Goal: Task Accomplishment & Management: Manage account settings

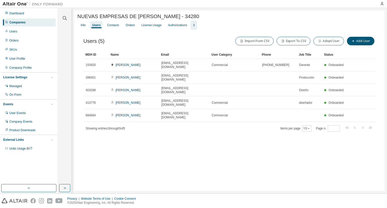
click at [191, 24] on icon "button" at bounding box center [194, 25] width 6 height 6
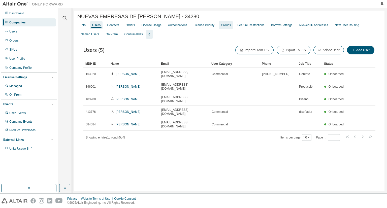
click at [223, 26] on div "Groups" at bounding box center [226, 25] width 10 height 4
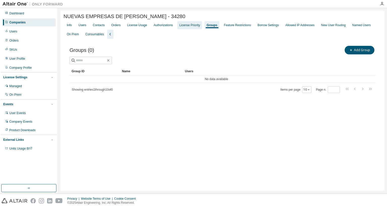
click at [184, 26] on div "License Priority" at bounding box center [189, 25] width 21 height 4
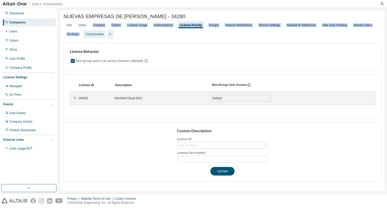
click at [85, 31] on div "Info Users Contacts Orders License Usage Authorizations License Priority Groups…" at bounding box center [222, 30] width 318 height 18
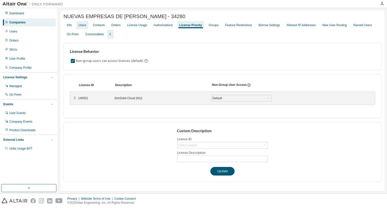
click at [83, 23] on div "Users" at bounding box center [82, 25] width 12 height 8
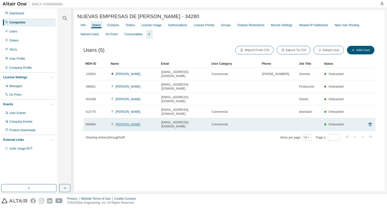
click at [123, 123] on link "[PERSON_NAME]" at bounding box center [128, 125] width 25 height 4
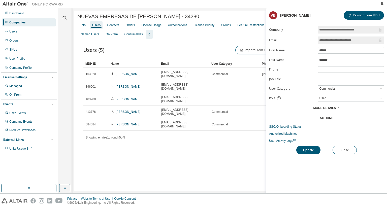
click at [333, 108] on span "More Details" at bounding box center [324, 108] width 23 height 4
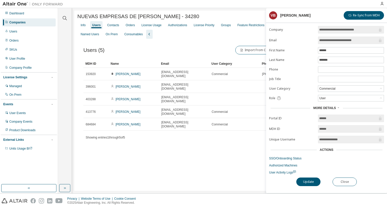
click at [331, 107] on span "More Details" at bounding box center [324, 108] width 23 height 4
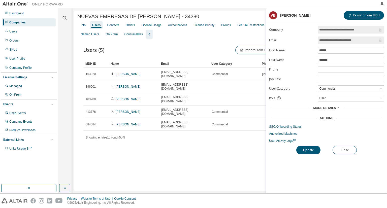
click at [331, 118] on div "Actions" at bounding box center [327, 118] width 14 height 4
click at [329, 108] on span "More Details" at bounding box center [324, 108] width 23 height 4
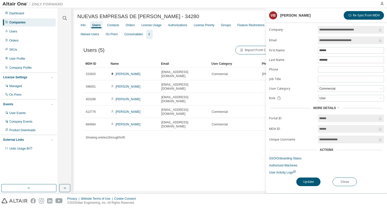
click at [323, 107] on span "More Details" at bounding box center [324, 108] width 23 height 4
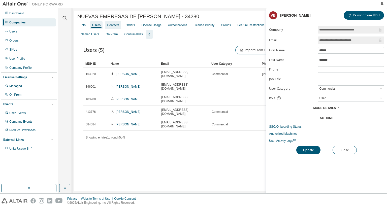
click at [112, 27] on div "Contacts" at bounding box center [113, 25] width 12 height 4
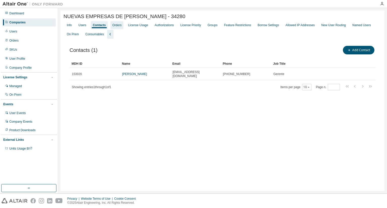
click at [118, 25] on div "Orders" at bounding box center [116, 25] width 9 height 4
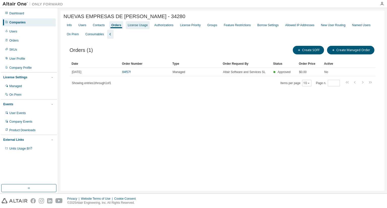
click at [141, 24] on div "License Usage" at bounding box center [138, 25] width 20 height 4
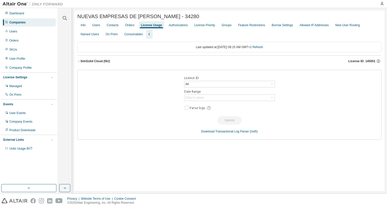
click at [88, 66] on button "SimSolid Cloud (NU) License ID: 145051" at bounding box center [229, 61] width 304 height 11
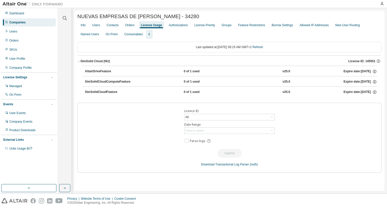
click at [82, 63] on div "SimSolid Cloud (NU)" at bounding box center [94, 61] width 29 height 4
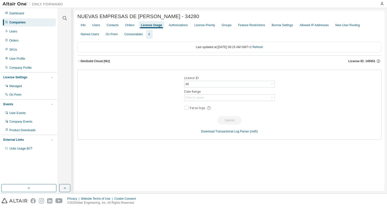
click at [82, 63] on div "SimSolid Cloud (NU)" at bounding box center [94, 61] width 29 height 4
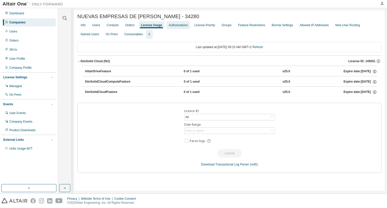
click at [173, 25] on div "Authorizations" at bounding box center [178, 25] width 19 height 4
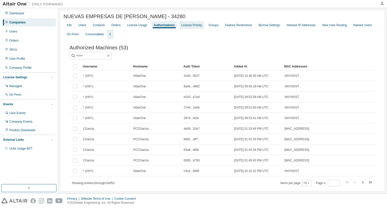
click at [191, 24] on div "License Priority" at bounding box center [191, 25] width 21 height 4
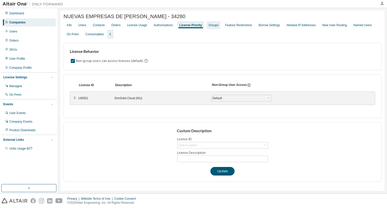
click at [209, 24] on div "Groups" at bounding box center [214, 25] width 10 height 4
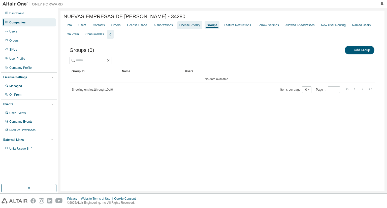
click at [184, 25] on div "License Priority" at bounding box center [189, 25] width 21 height 4
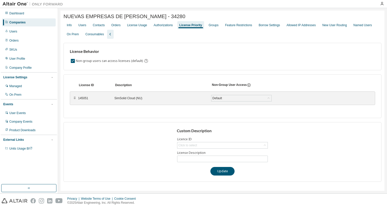
click at [73, 99] on div "⠿" at bounding box center [74, 98] width 3 height 4
click at [75, 99] on div "⠿" at bounding box center [74, 98] width 3 height 4
drag, startPoint x: 81, startPoint y: 100, endPoint x: 96, endPoint y: 105, distance: 15.6
click at [96, 105] on div "⠿ 145051 SimSolid Cloud (NU) Default Save" at bounding box center [222, 98] width 305 height 14
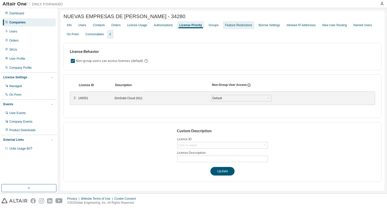
click at [230, 24] on div "Feature Restrictions" at bounding box center [238, 25] width 31 height 8
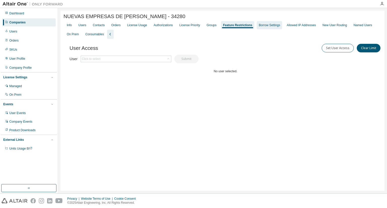
click at [257, 24] on div "Borrow Settings" at bounding box center [269, 25] width 25 height 8
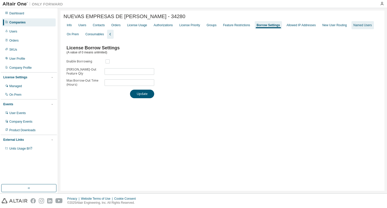
click at [353, 27] on div "Named Users" at bounding box center [362, 25] width 18 height 4
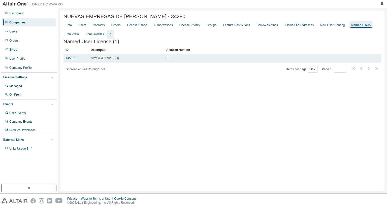
click at [76, 59] on div "145051" at bounding box center [76, 58] width 21 height 4
click at [73, 59] on link "145051" at bounding box center [71, 58] width 10 height 4
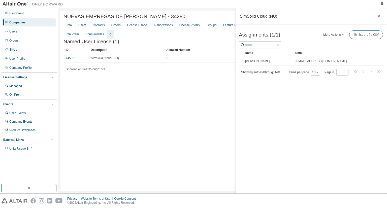
click at [380, 15] on icon "button" at bounding box center [379, 16] width 4 height 4
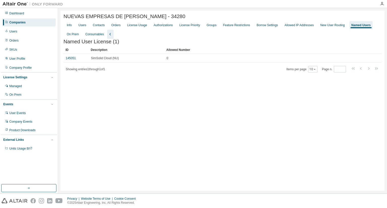
click at [62, 34] on div "NUEVAS EMPRESAS DE MELIDA SL - 34280 Clear Load Save Save As Field Operator Val…" at bounding box center [222, 101] width 324 height 180
click at [68, 35] on div "On Prem" at bounding box center [73, 34] width 12 height 4
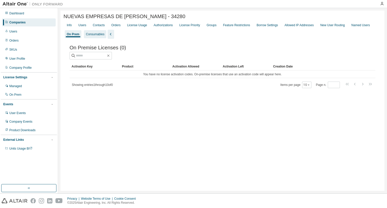
click at [90, 36] on div "Consumables" at bounding box center [95, 34] width 18 height 4
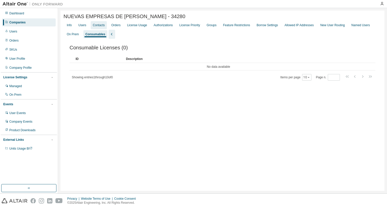
click at [96, 27] on div "Contacts" at bounding box center [99, 25] width 12 height 4
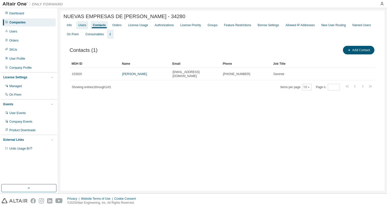
click at [83, 27] on div "Users" at bounding box center [82, 25] width 8 height 4
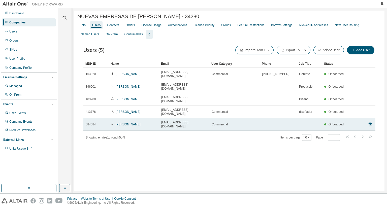
click at [120, 118] on td "[PERSON_NAME]" at bounding box center [134, 124] width 50 height 13
click at [123, 118] on td "[PERSON_NAME]" at bounding box center [134, 124] width 50 height 13
click at [123, 123] on link "[PERSON_NAME]" at bounding box center [128, 125] width 25 height 4
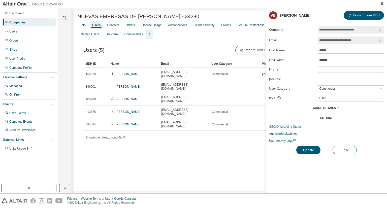
click at [292, 127] on link "SSO/Onboarding Status" at bounding box center [326, 127] width 115 height 4
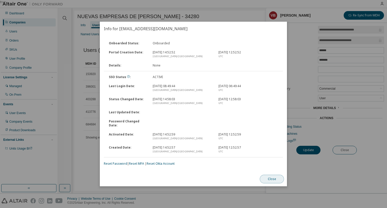
click at [273, 175] on button "Close" at bounding box center [272, 179] width 24 height 9
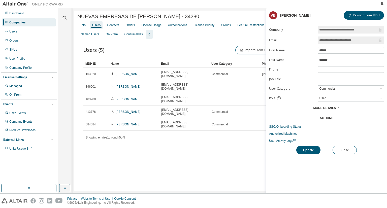
click at [159, 49] on div "Users (5) Import From CSV Export To CSV Adopt User Add User" at bounding box center [229, 50] width 292 height 11
click at [324, 109] on span "More Details" at bounding box center [324, 108] width 23 height 4
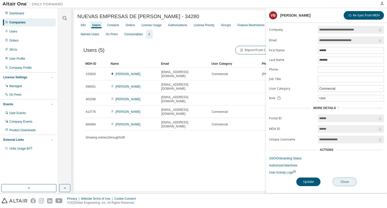
click at [350, 180] on button "Close" at bounding box center [344, 182] width 24 height 9
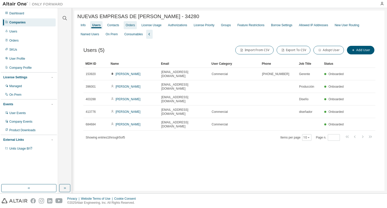
click at [118, 28] on div "Contacts" at bounding box center [113, 25] width 16 height 8
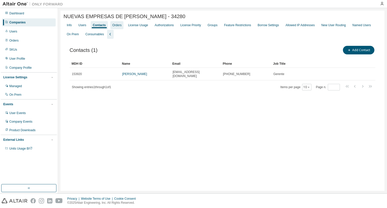
click at [120, 27] on div "Orders" at bounding box center [116, 25] width 13 height 8
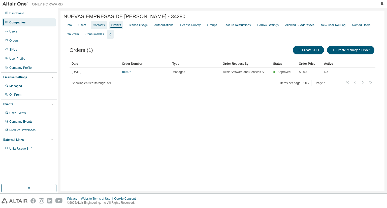
click at [99, 26] on div "Contacts" at bounding box center [99, 25] width 12 height 4
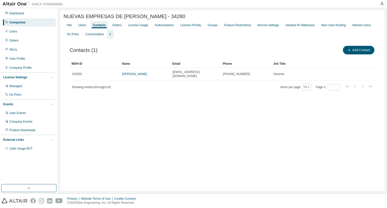
click at [108, 27] on div "Info Users Contacts Orders License Usage Authorizations License Priority Groups…" at bounding box center [222, 30] width 318 height 18
click at [119, 29] on div "Orders" at bounding box center [116, 25] width 13 height 8
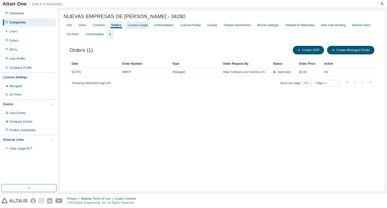
click at [131, 29] on div "License Usage" at bounding box center [138, 25] width 24 height 8
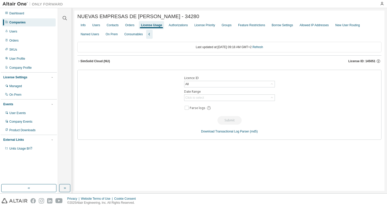
click at [97, 61] on div "SimSolid Cloud (NU)" at bounding box center [94, 61] width 29 height 4
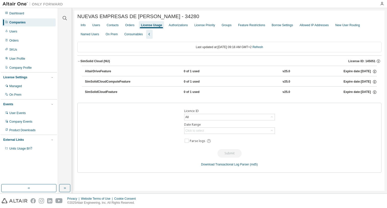
click at [98, 68] on button "AltairDriveFeature 0 of 1 used v25.0 Expire date: 2026-06-16" at bounding box center [231, 71] width 292 height 11
click at [377, 63] on icon "button" at bounding box center [378, 61] width 5 height 5
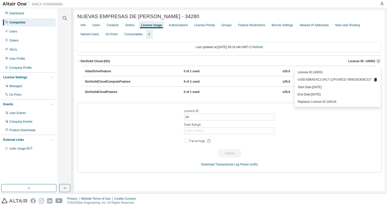
click at [169, 47] on div "Last updated at: Tue 2025-09-02 09:18 AM GMT+2 Refresh" at bounding box center [229, 47] width 304 height 11
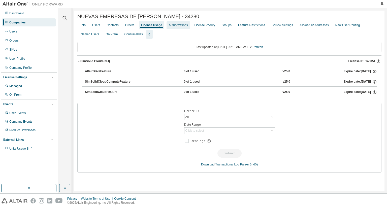
click at [171, 29] on div "Authorizations" at bounding box center [177, 25] width 23 height 8
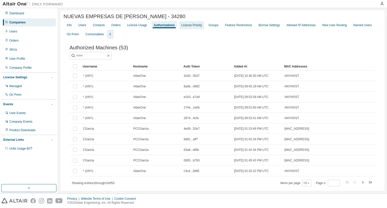
click at [188, 29] on div "License Priority" at bounding box center [191, 25] width 25 height 8
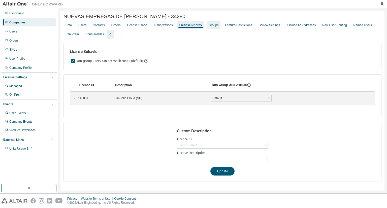
click at [216, 29] on div "Groups" at bounding box center [214, 25] width 14 height 8
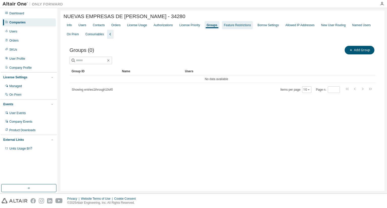
click at [222, 28] on div "Feature Restrictions" at bounding box center [237, 25] width 31 height 8
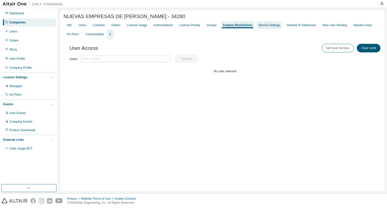
click at [266, 29] on div "Borrow Settings" at bounding box center [269, 25] width 25 height 8
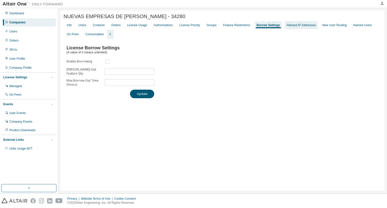
click at [287, 27] on div "Allowed IP Addresses" at bounding box center [300, 25] width 29 height 4
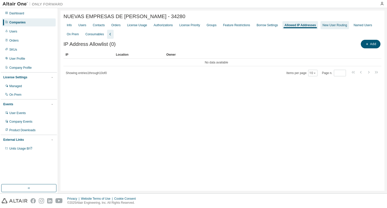
click at [323, 26] on div "New User Routing" at bounding box center [334, 25] width 24 height 4
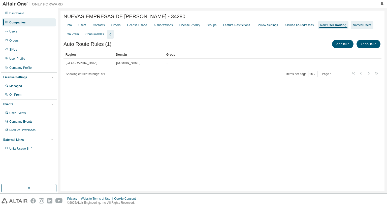
click at [353, 26] on div "Named Users" at bounding box center [362, 25] width 18 height 4
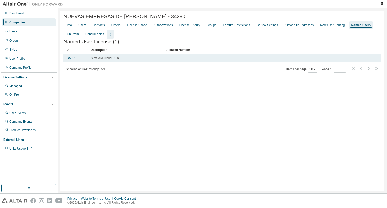
click at [77, 60] on div "145051" at bounding box center [76, 58] width 21 height 4
click at [76, 60] on div "145051" at bounding box center [76, 58] width 21 height 4
click at [75, 60] on link "145051" at bounding box center [71, 58] width 10 height 4
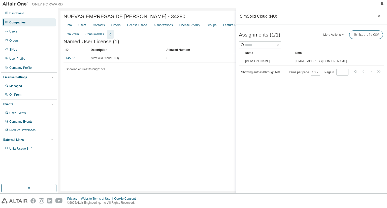
click at [117, 82] on div "NUEVAS EMPRESAS DE MELIDA SL - 34280 Clear Load Save Save As Field Operator Val…" at bounding box center [222, 101] width 324 height 180
click at [378, 13] on button "button" at bounding box center [379, 16] width 8 height 8
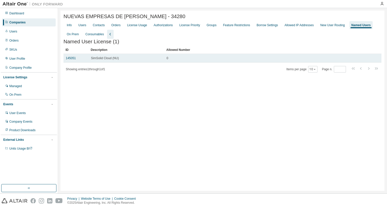
click at [78, 58] on td "145051" at bounding box center [75, 58] width 25 height 9
click at [76, 60] on div "145051" at bounding box center [76, 58] width 21 height 4
click at [71, 59] on link "145051" at bounding box center [71, 58] width 10 height 4
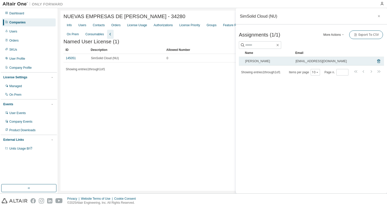
click at [250, 62] on span "[PERSON_NAME]" at bounding box center [257, 61] width 25 height 4
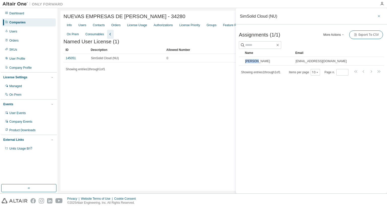
click at [379, 13] on button "button" at bounding box center [379, 16] width 8 height 8
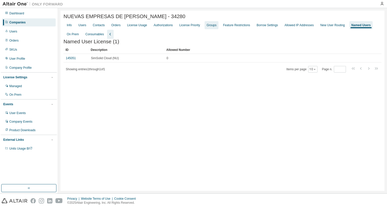
click at [207, 27] on div "Groups" at bounding box center [212, 25] width 10 height 4
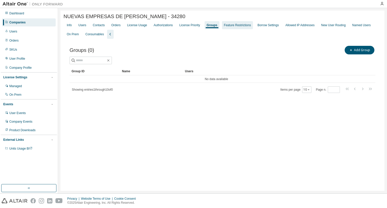
click at [224, 27] on div "Feature Restrictions" at bounding box center [237, 25] width 27 height 4
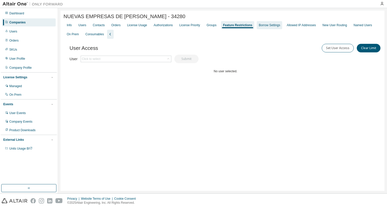
click at [262, 27] on div "Borrow Settings" at bounding box center [269, 25] width 21 height 4
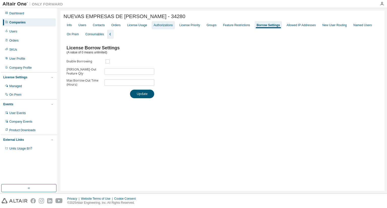
click at [154, 29] on div "Authorizations" at bounding box center [163, 25] width 23 height 8
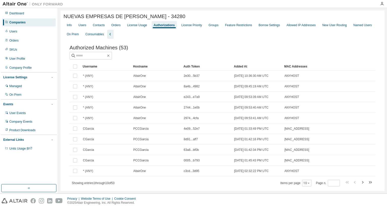
click at [137, 26] on div "License Usage" at bounding box center [137, 25] width 20 height 4
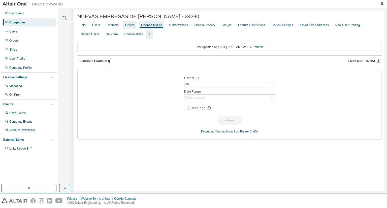
click at [123, 25] on div "Orders" at bounding box center [129, 25] width 13 height 8
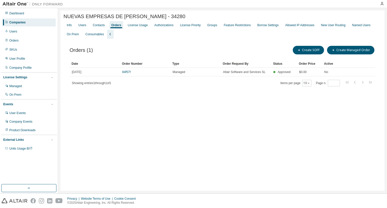
click at [107, 25] on div "Info Users Contacts Orders License Usage Authorizations License Priority Groups…" at bounding box center [222, 30] width 318 height 18
click at [102, 25] on div "Contacts" at bounding box center [99, 25] width 12 height 4
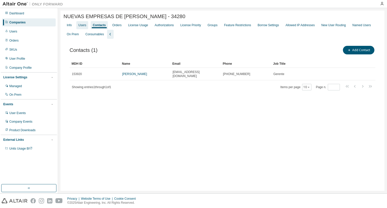
click at [77, 26] on div "Users" at bounding box center [82, 25] width 12 height 8
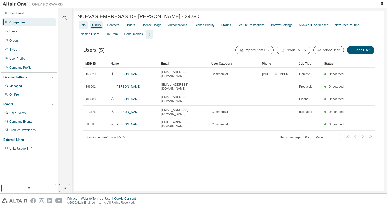
click at [81, 29] on div "Info" at bounding box center [83, 25] width 9 height 8
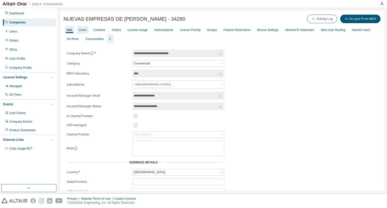
click at [85, 29] on div "Users" at bounding box center [83, 30] width 8 height 4
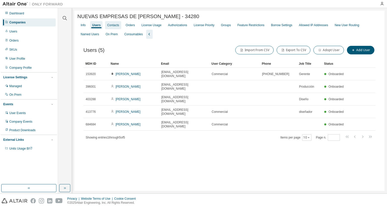
click at [107, 25] on div "Contacts" at bounding box center [113, 25] width 12 height 4
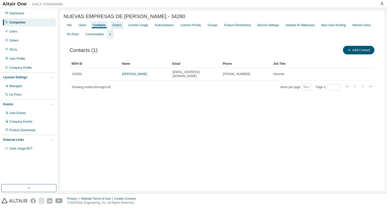
click at [121, 27] on div "Orders" at bounding box center [116, 25] width 13 height 8
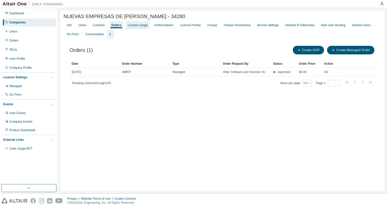
click at [130, 27] on div "License Usage" at bounding box center [138, 25] width 20 height 4
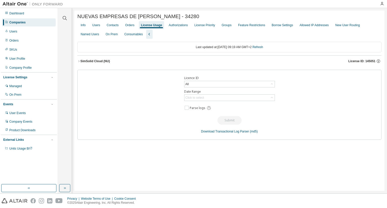
click at [82, 60] on div "SimSolid Cloud (NU)" at bounding box center [94, 61] width 29 height 4
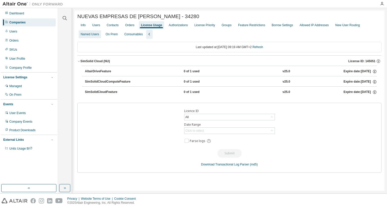
click at [89, 35] on div "Named Users" at bounding box center [90, 34] width 18 height 4
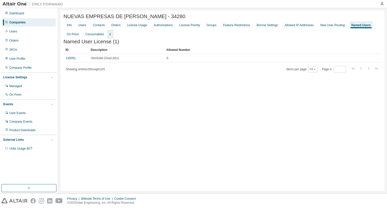
click at [18, 4] on img at bounding box center [34, 4] width 63 height 5
click at [70, 27] on div "Info" at bounding box center [69, 25] width 5 height 4
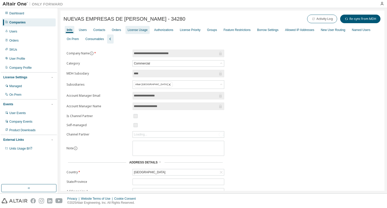
click at [133, 30] on div "License Usage" at bounding box center [137, 30] width 20 height 4
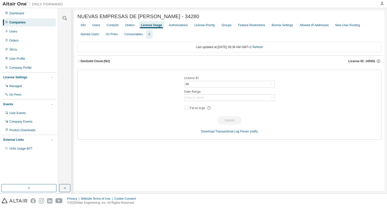
click at [83, 59] on button "SimSolid Cloud (NU) License ID: 145051" at bounding box center [229, 61] width 304 height 11
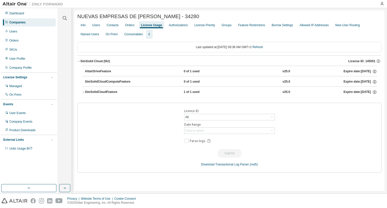
click at [86, 94] on div "SimSolidCloudFeature" at bounding box center [107, 92] width 45 height 5
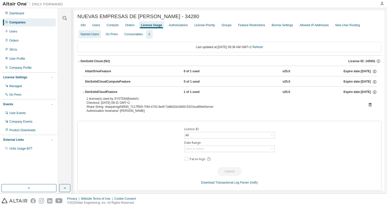
click at [85, 36] on div "Named Users" at bounding box center [90, 34] width 18 height 4
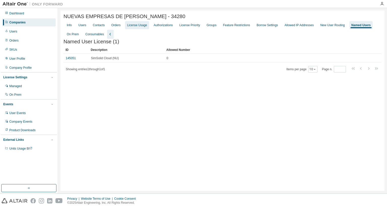
click at [134, 26] on div "License Usage" at bounding box center [137, 25] width 20 height 4
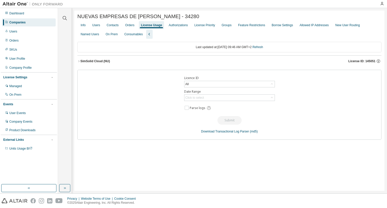
click at [85, 60] on div "SimSolid Cloud (NU)" at bounding box center [94, 61] width 29 height 4
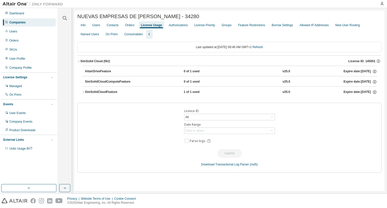
click at [87, 92] on div "SimSolidCloudFeature" at bounding box center [107, 92] width 45 height 5
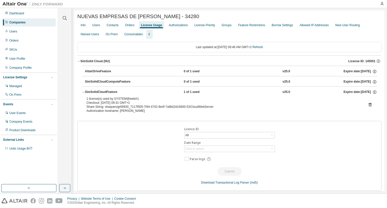
click at [94, 94] on div "SimSolidCloudFeature" at bounding box center [107, 92] width 45 height 5
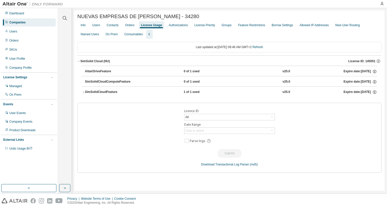
click at [93, 92] on div "SimSolidCloudFeature" at bounding box center [107, 92] width 45 height 5
